Goal: Information Seeking & Learning: Learn about a topic

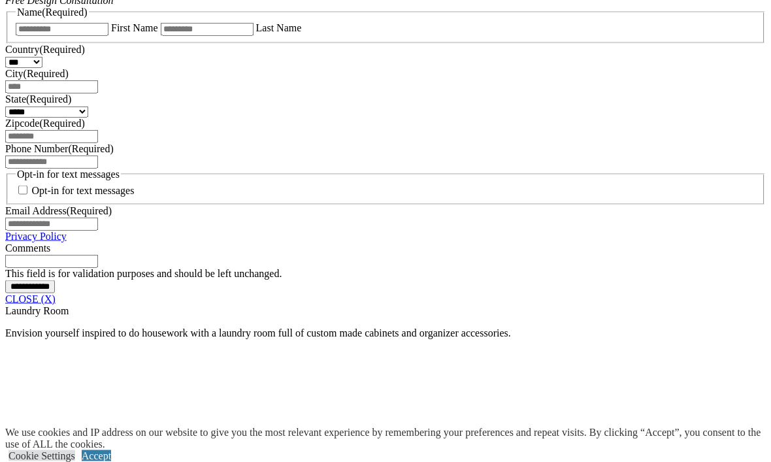
scroll to position [877, 0]
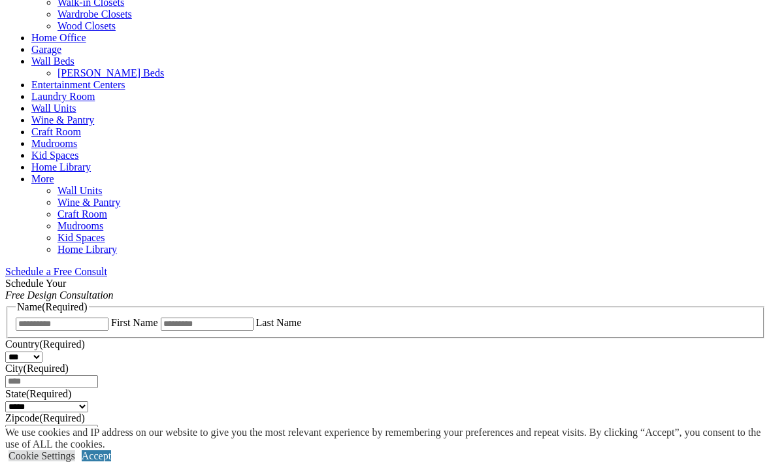
scroll to position [611, 0]
